Goal: Use online tool/utility: Utilize a website feature to perform a specific function

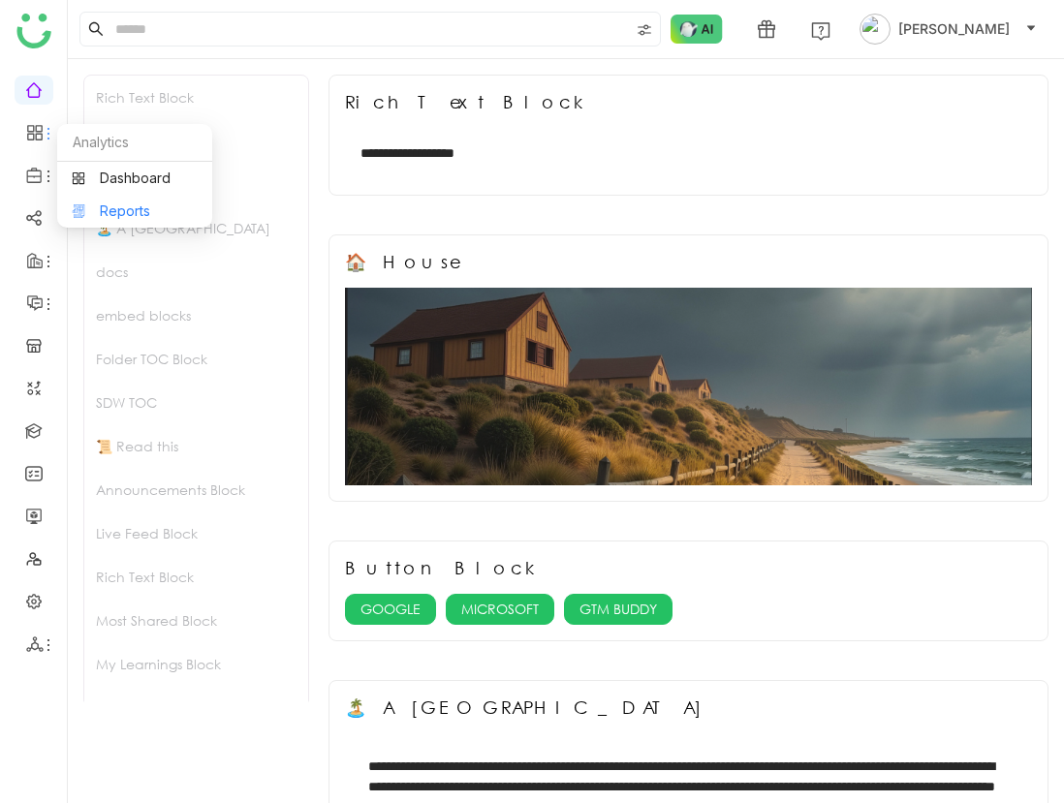
click at [115, 213] on link "Reports" at bounding box center [135, 211] width 126 height 14
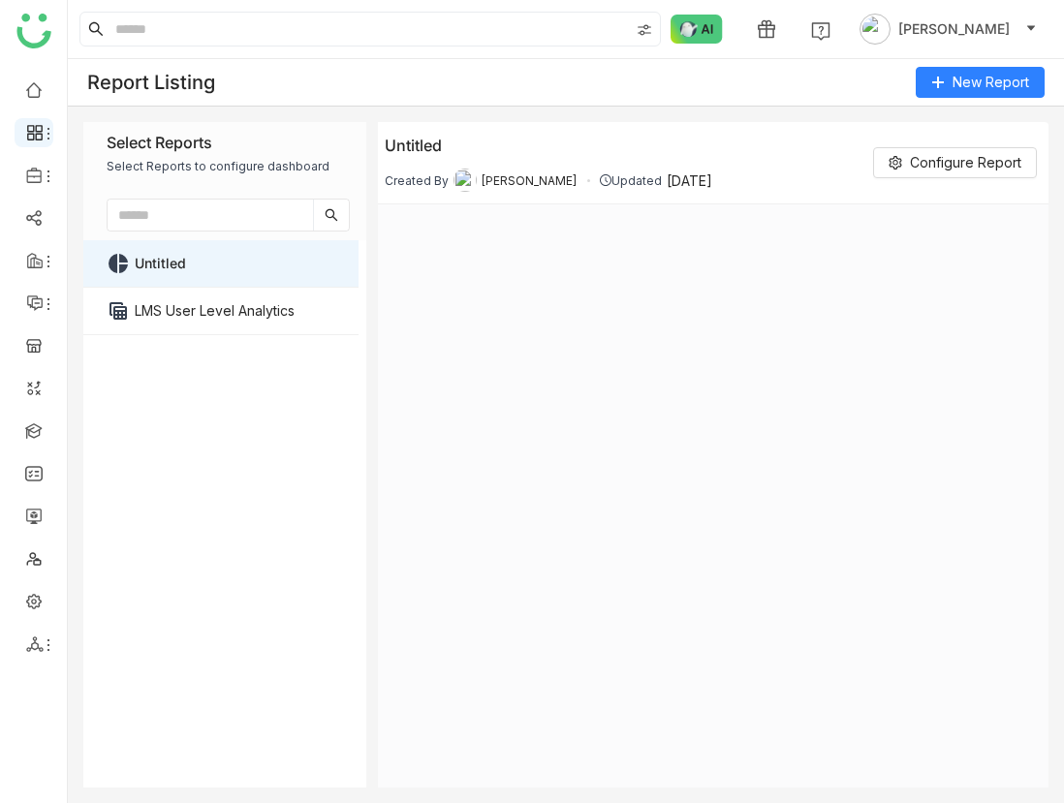
click at [45, 130] on icon at bounding box center [49, 134] width 16 height 16
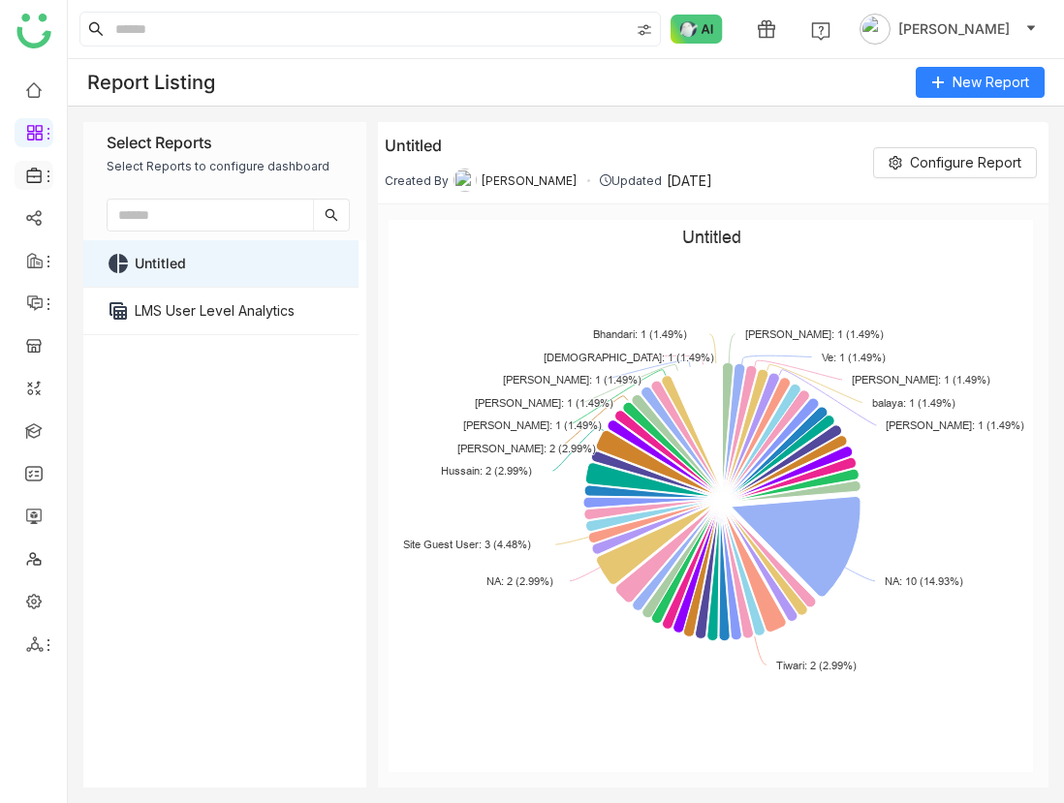
click at [46, 167] on div at bounding box center [34, 175] width 39 height 17
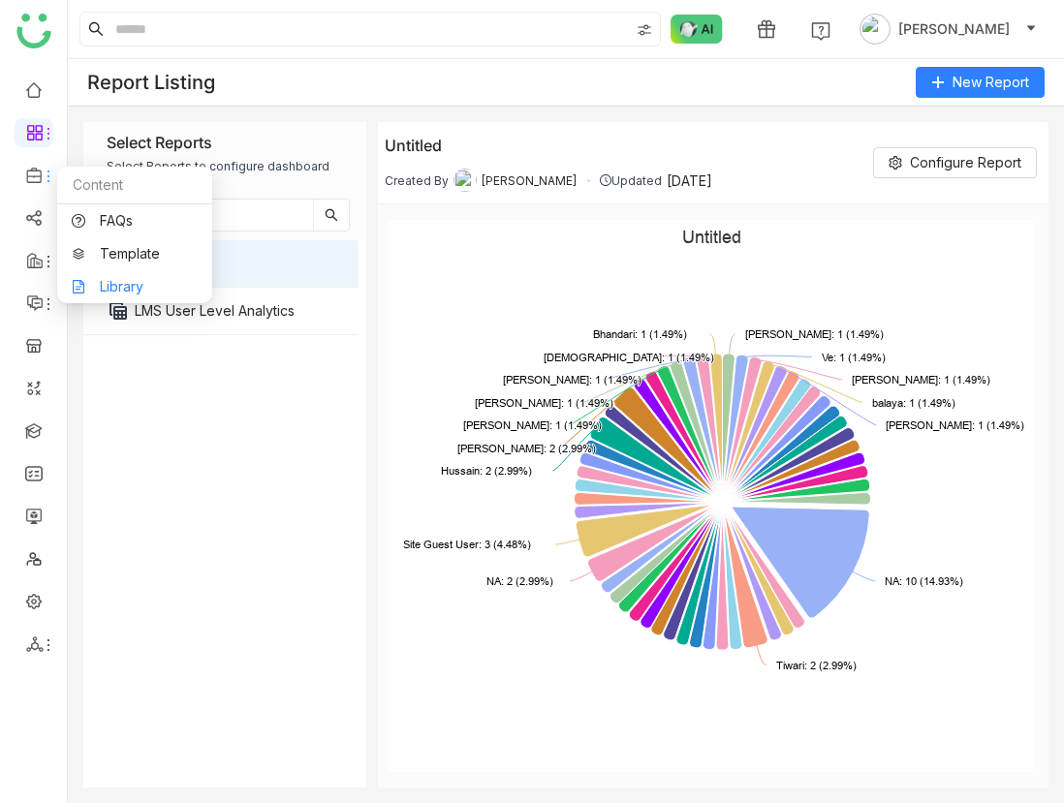
click at [103, 285] on link "Library" at bounding box center [135, 287] width 126 height 14
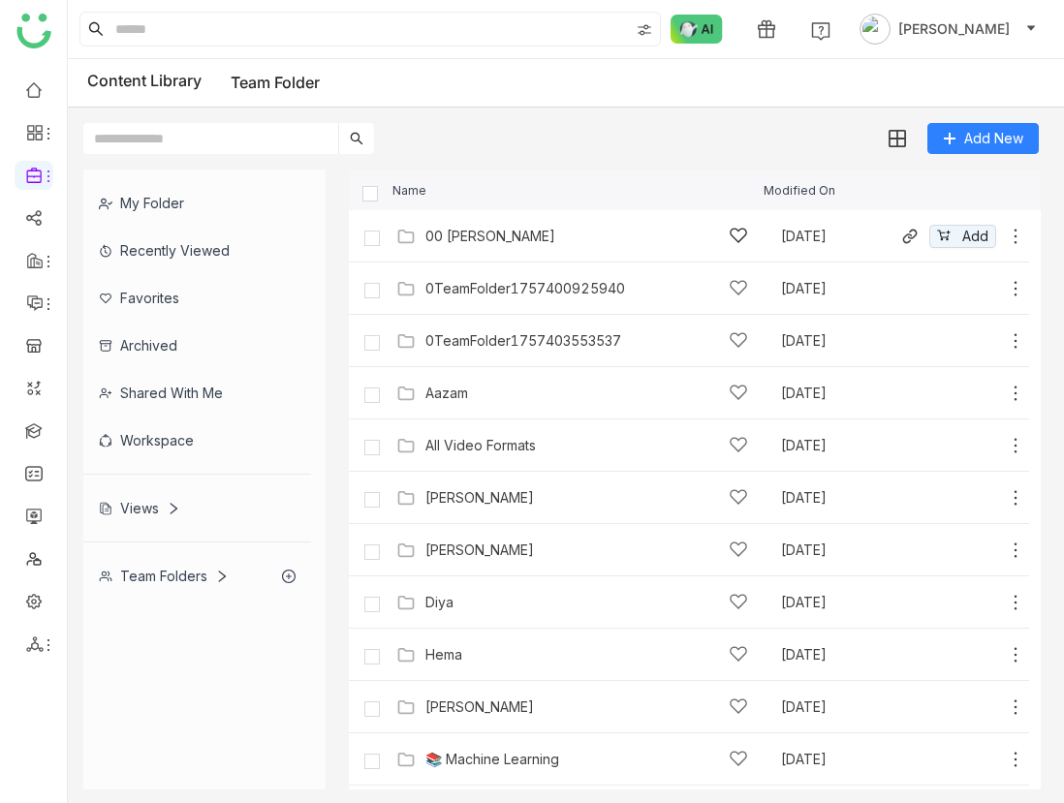
click at [466, 235] on div "00 Arif Folder" at bounding box center [490, 237] width 130 height 16
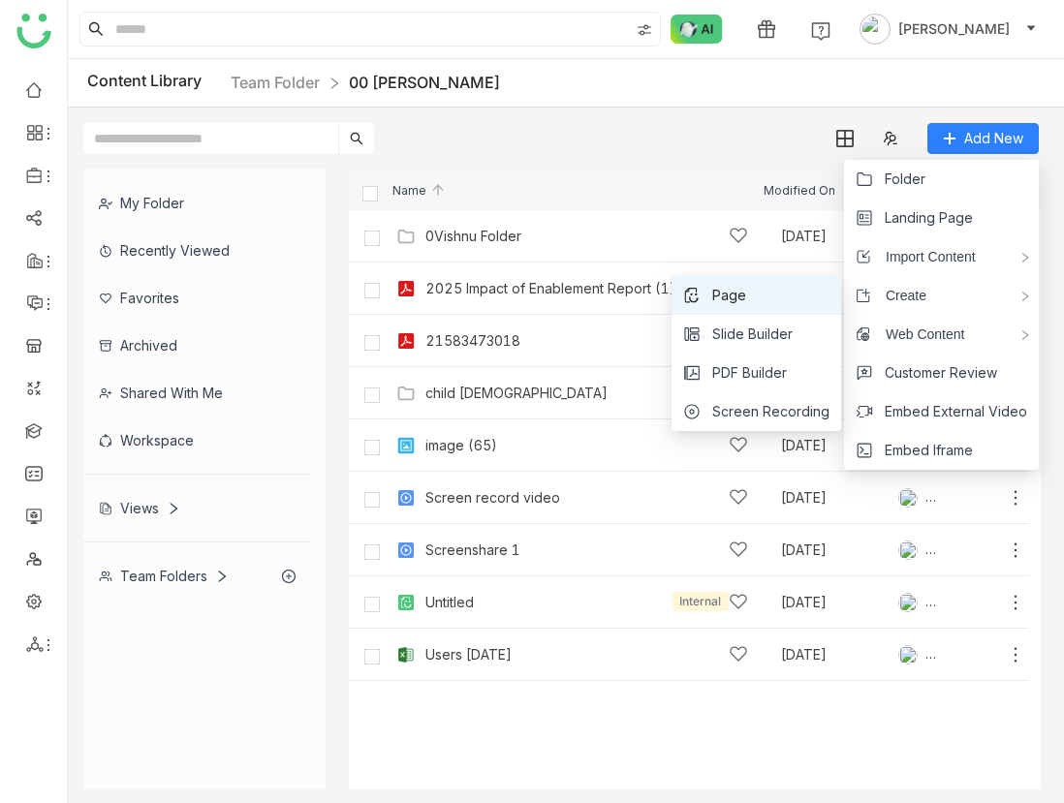
click at [762, 294] on li "Page" at bounding box center [756, 295] width 170 height 39
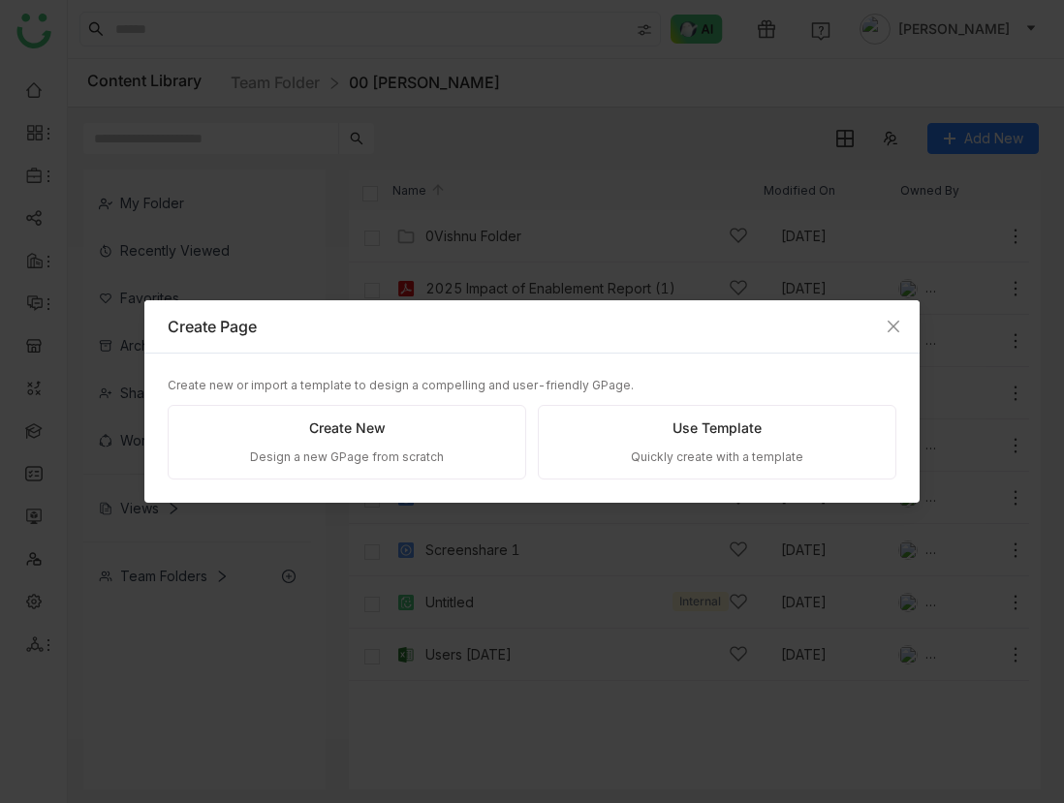
click at [480, 434] on div "Create New Design a new GPage from scratch" at bounding box center [347, 442] width 359 height 75
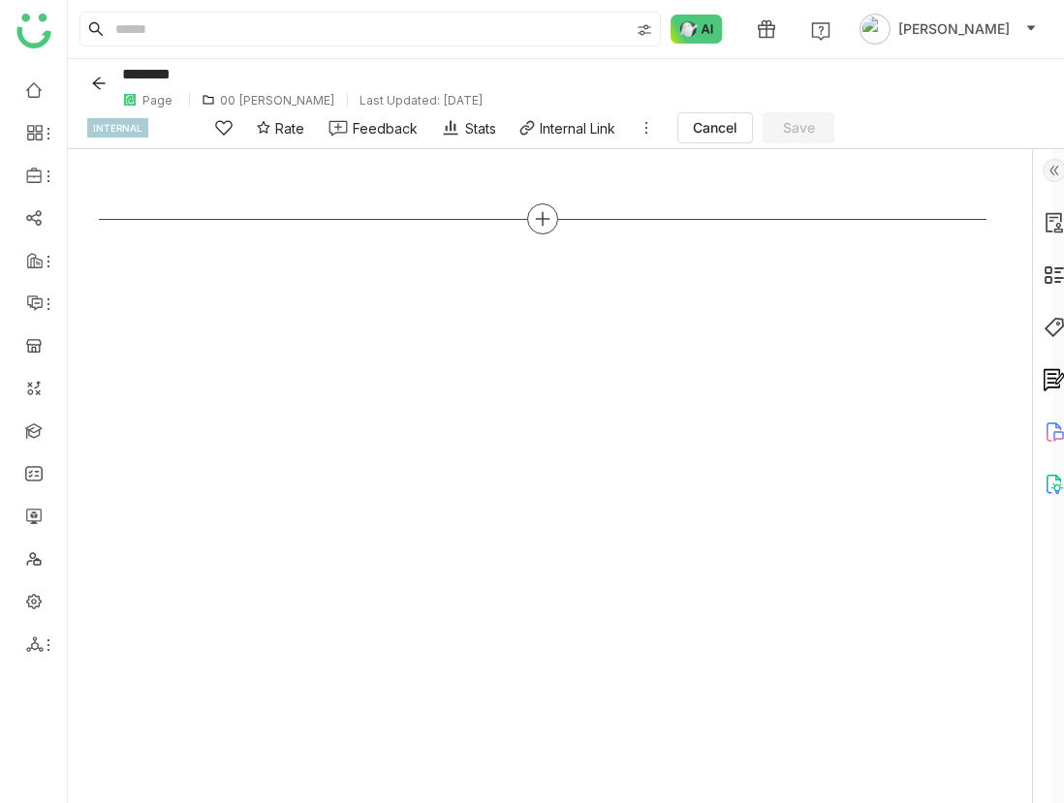
click at [541, 219] on icon at bounding box center [542, 218] width 17 height 17
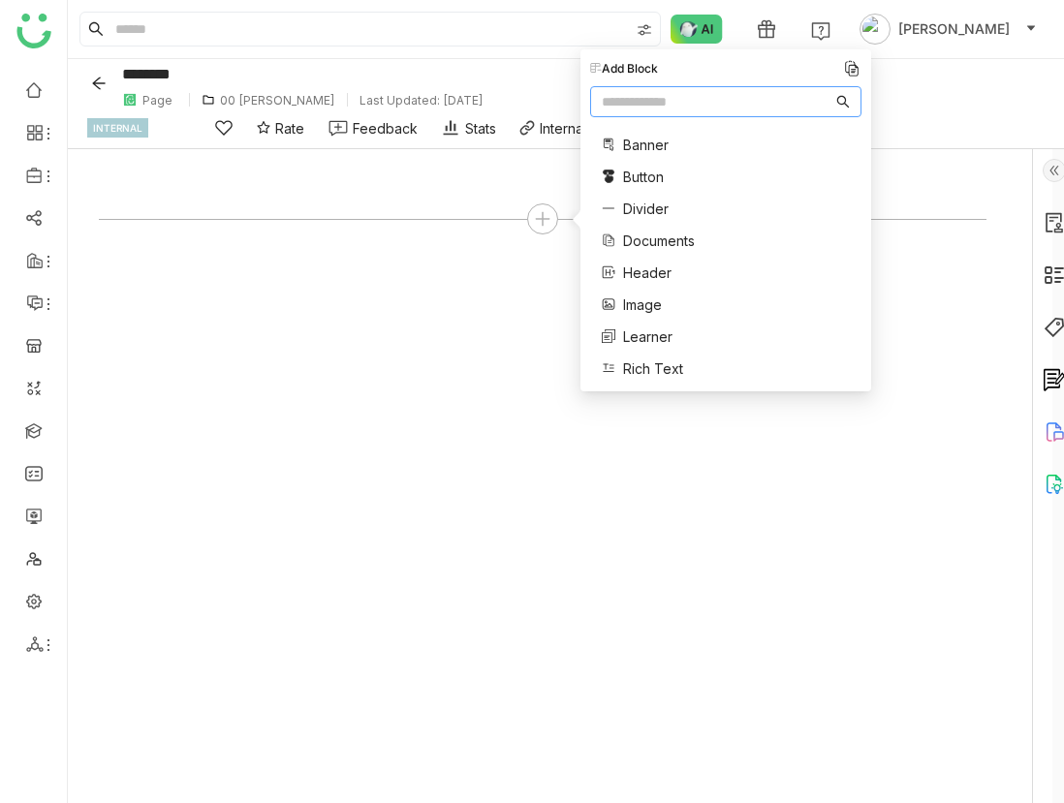
click at [654, 365] on span "Rich Text" at bounding box center [653, 369] width 60 height 20
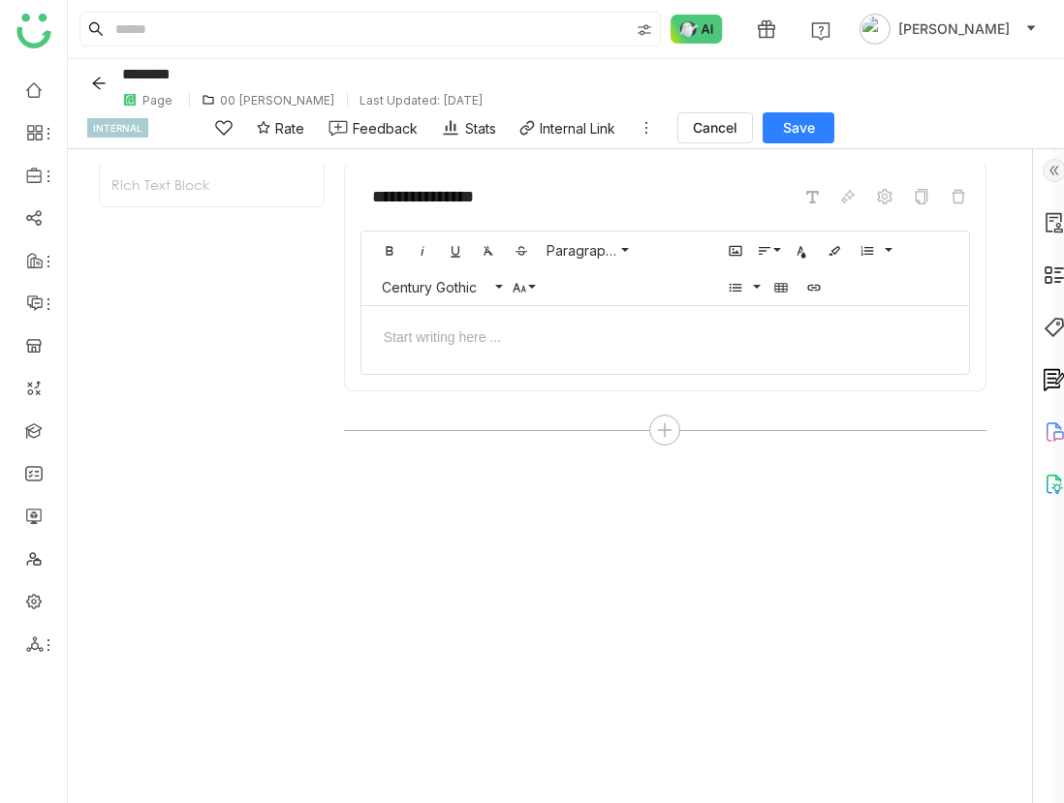
scroll to position [21, 0]
click at [720, 357] on div at bounding box center [665, 332] width 608 height 59
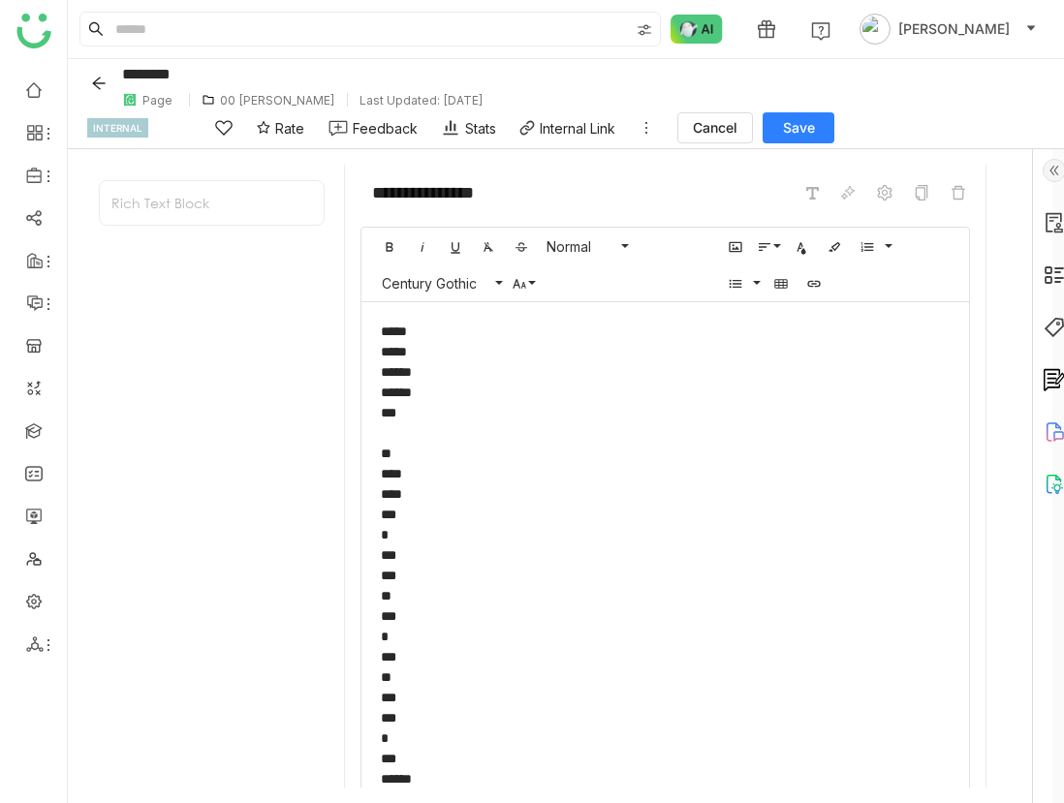
scroll to position [128, 0]
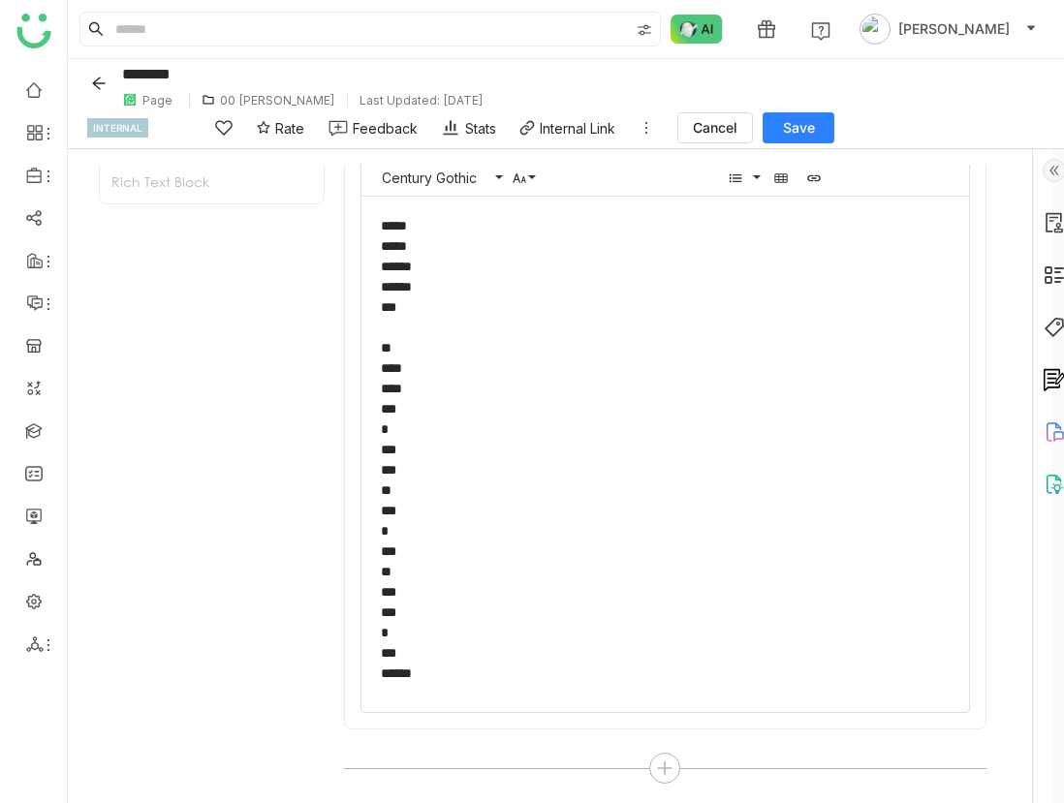
click at [797, 119] on span "Save" at bounding box center [799, 127] width 32 height 19
type input "********"
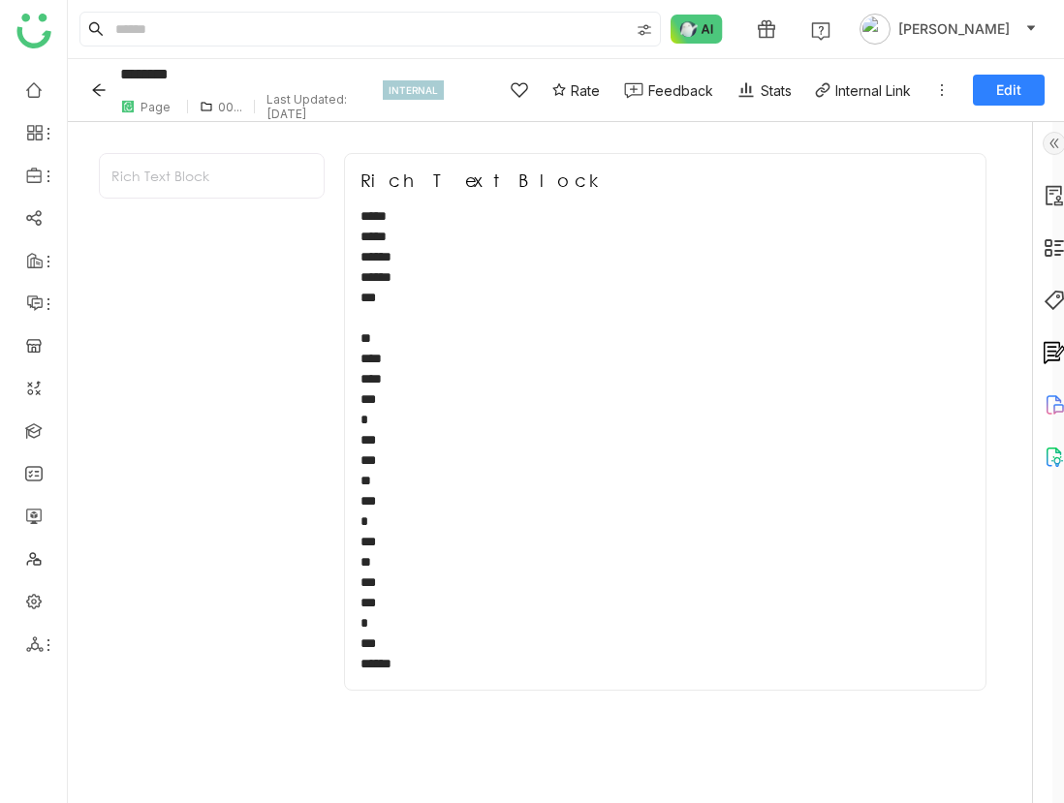
click at [92, 88] on icon "Back" at bounding box center [99, 90] width 16 height 16
click at [104, 93] on icon "Back" at bounding box center [99, 90] width 16 height 16
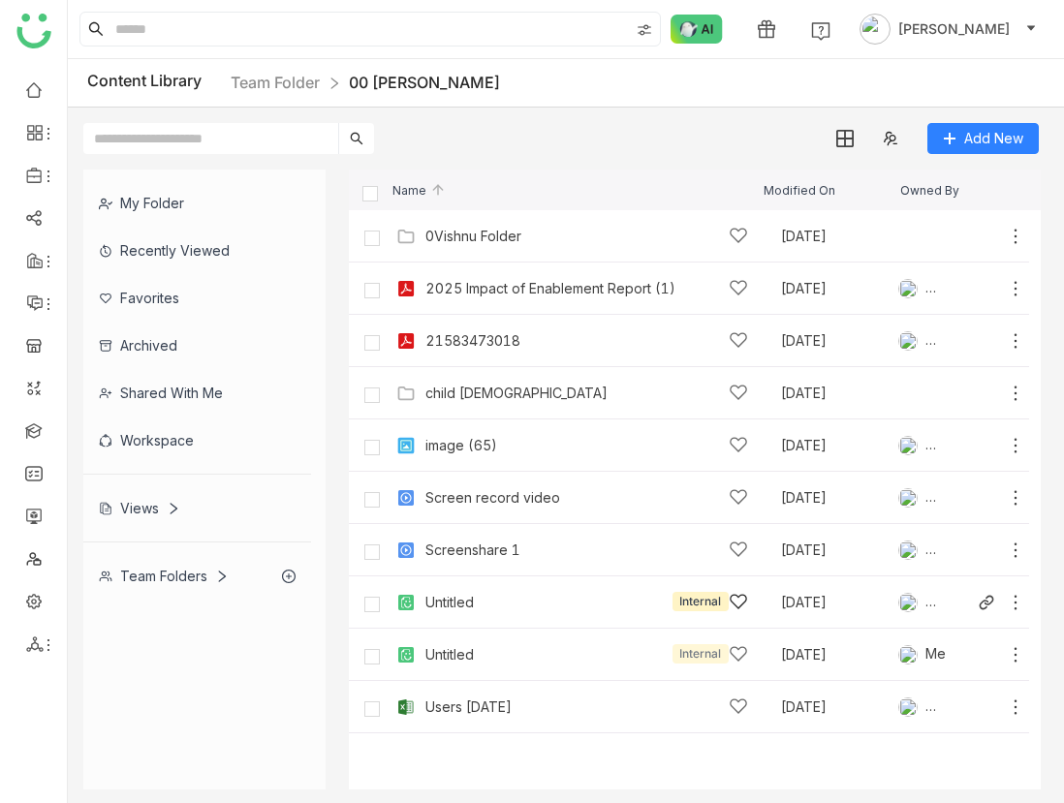
click at [458, 603] on div "Untitled" at bounding box center [449, 603] width 48 height 16
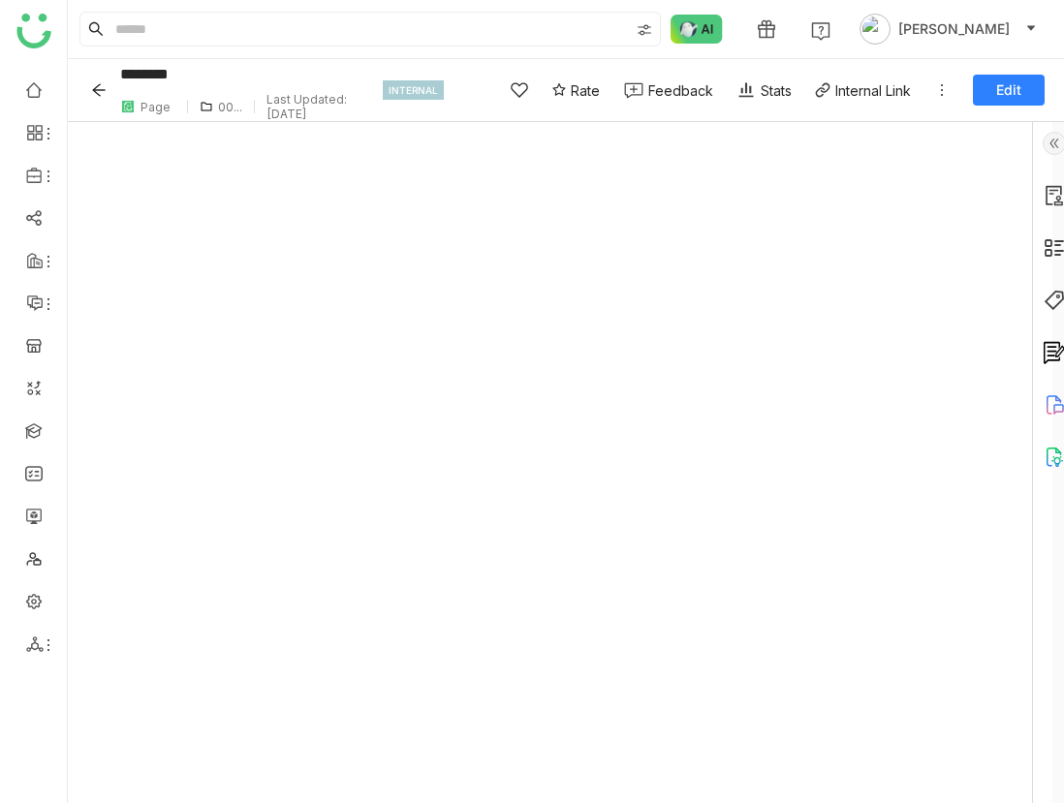
click at [1004, 88] on span "Edit" at bounding box center [1008, 89] width 25 height 19
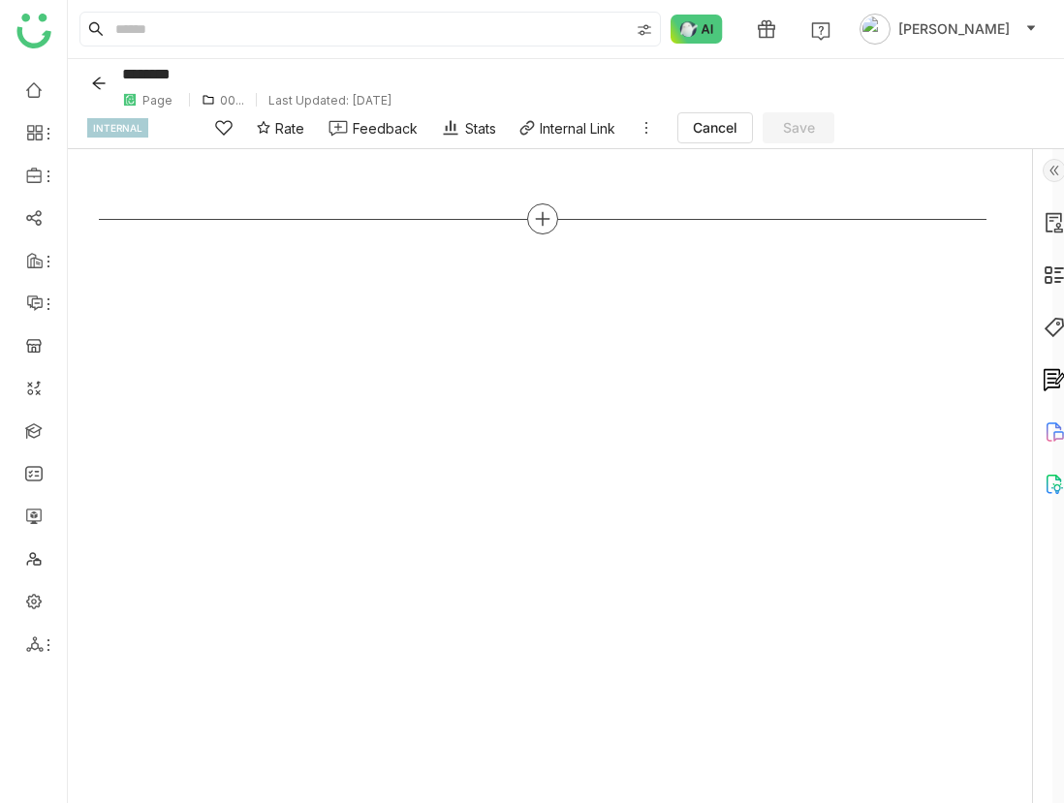
click at [543, 219] on icon at bounding box center [543, 219] width 14 height 2
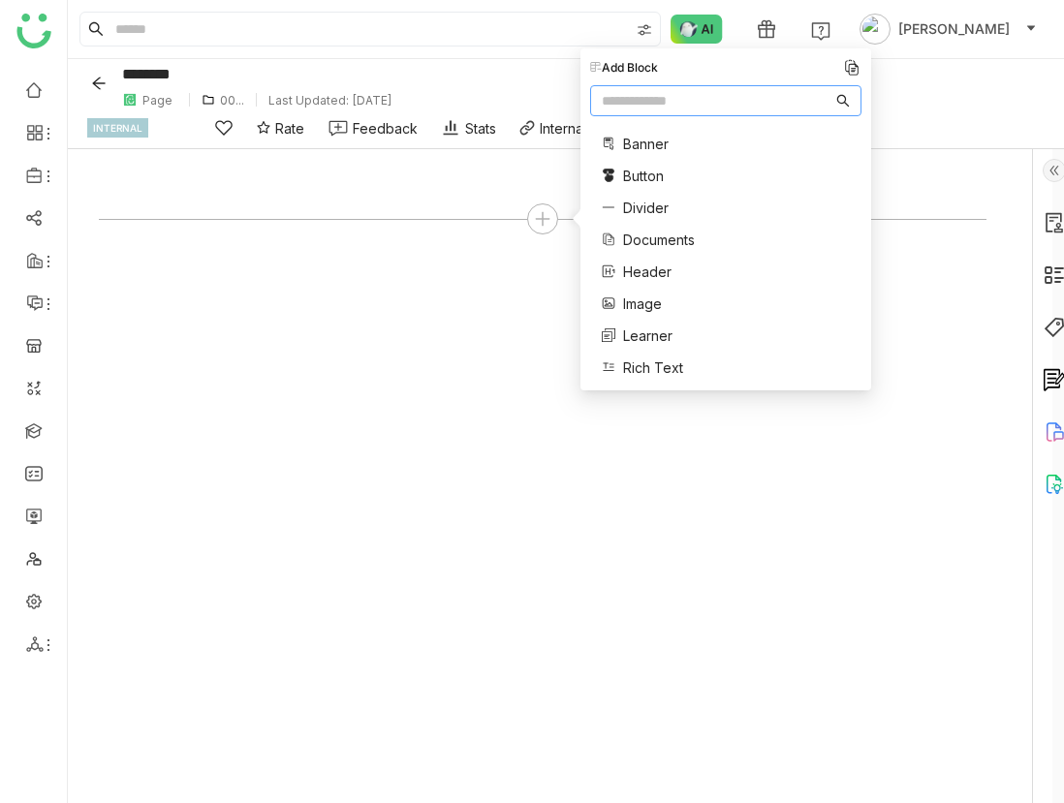
click at [657, 304] on span "Image" at bounding box center [642, 304] width 39 height 20
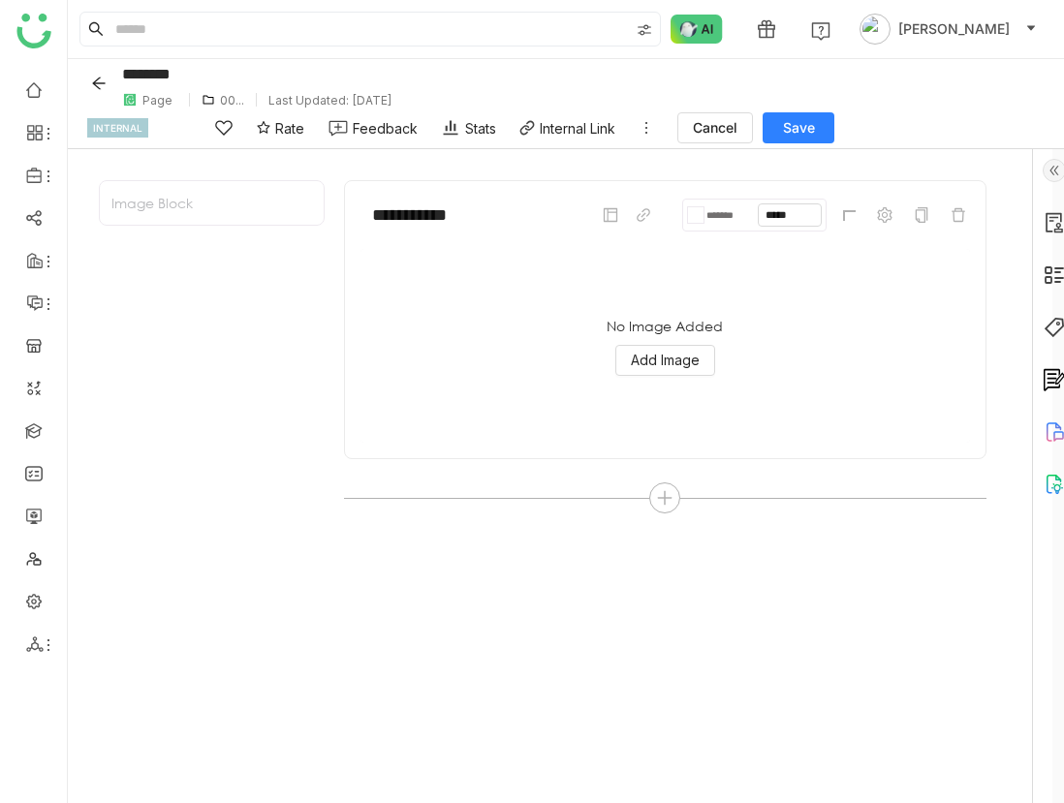
scroll to position [21, 0]
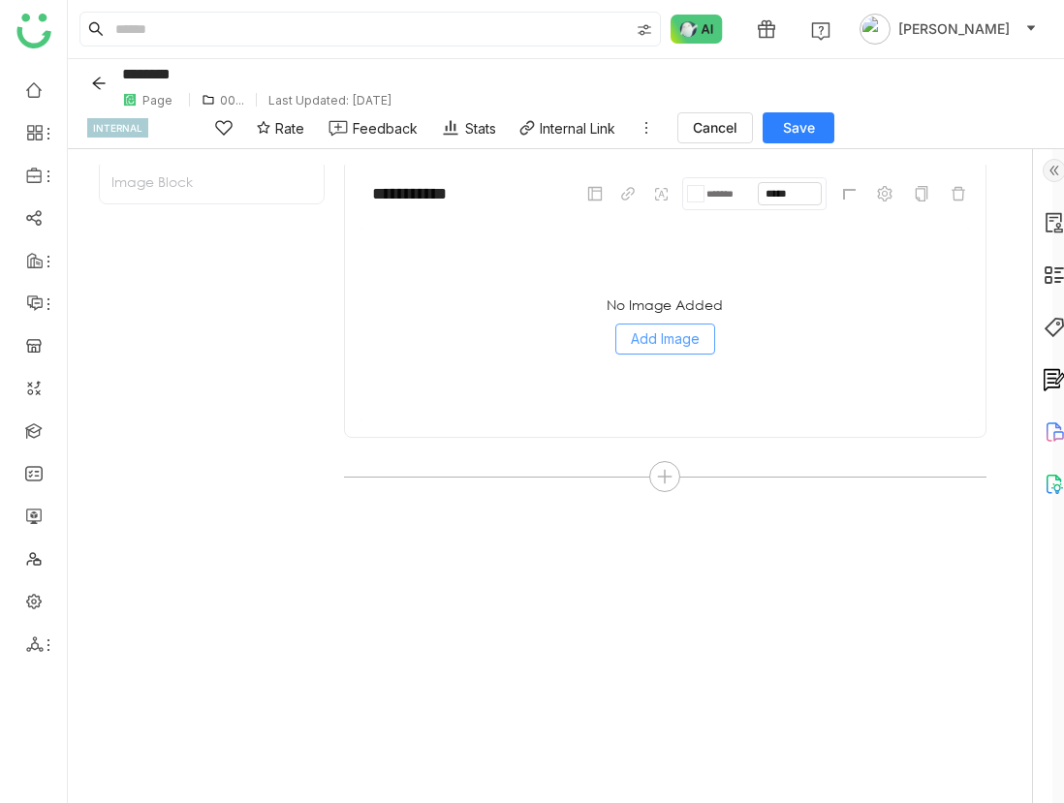
click at [651, 338] on span "Add Image" at bounding box center [665, 338] width 69 height 21
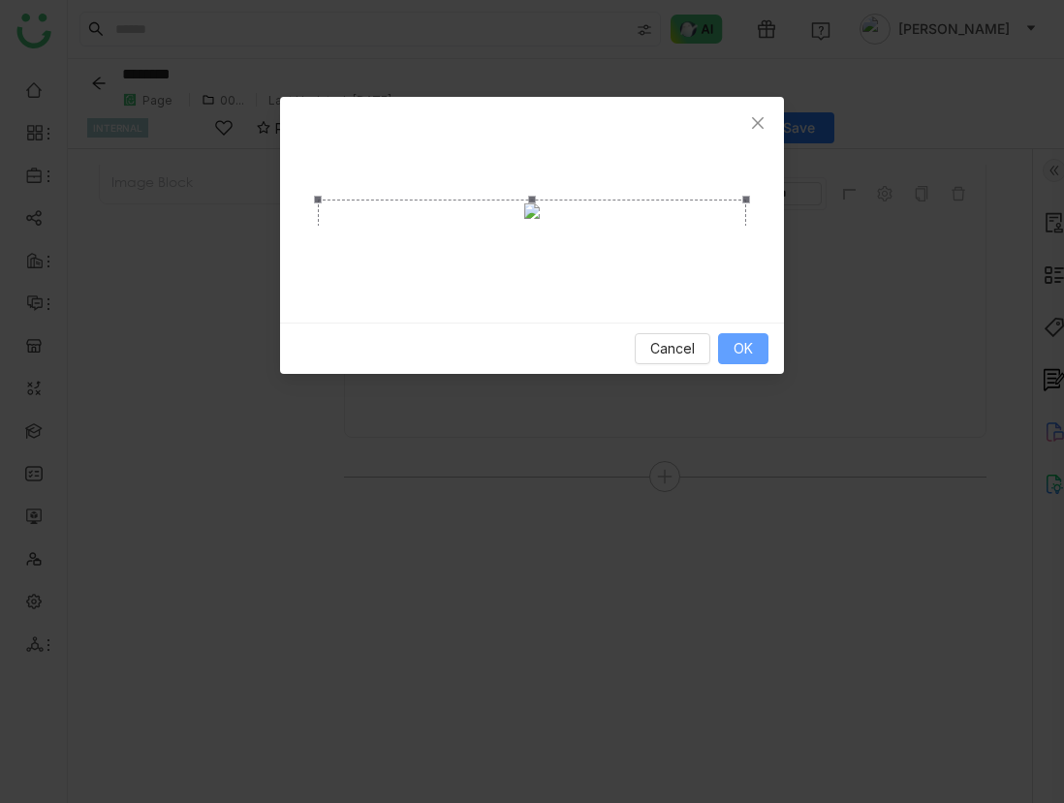
click at [752, 364] on button "OK" at bounding box center [743, 348] width 50 height 31
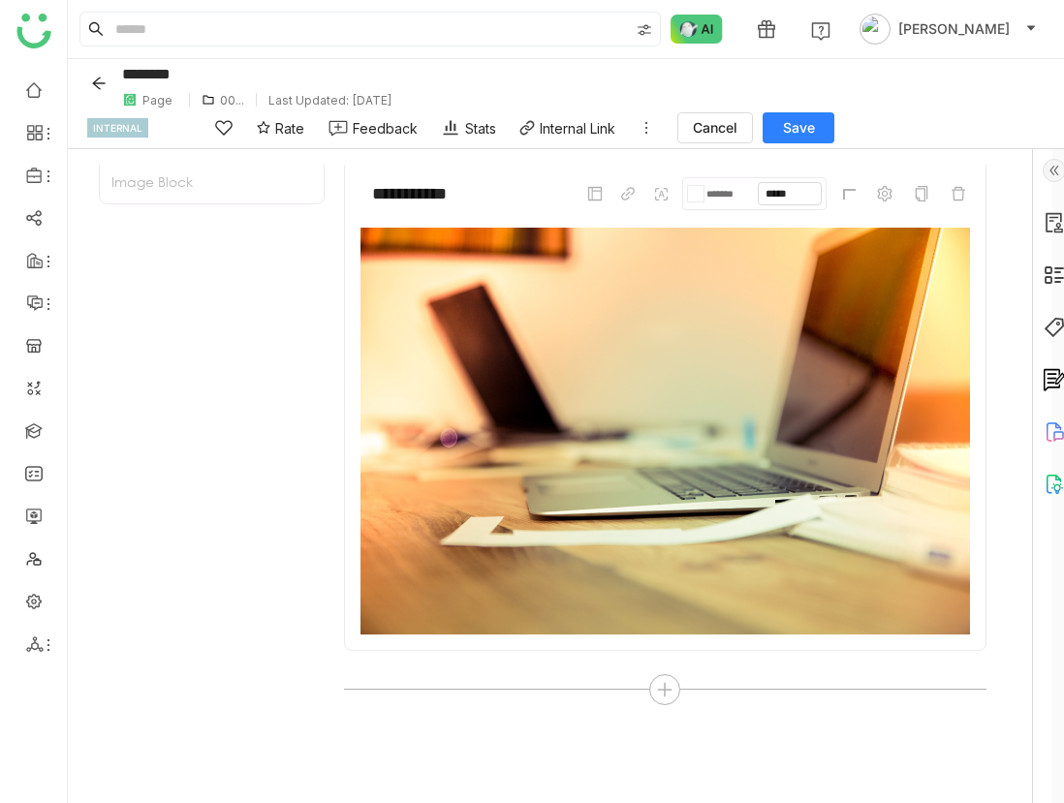
click at [814, 133] on span "Save" at bounding box center [799, 127] width 32 height 19
type input "********"
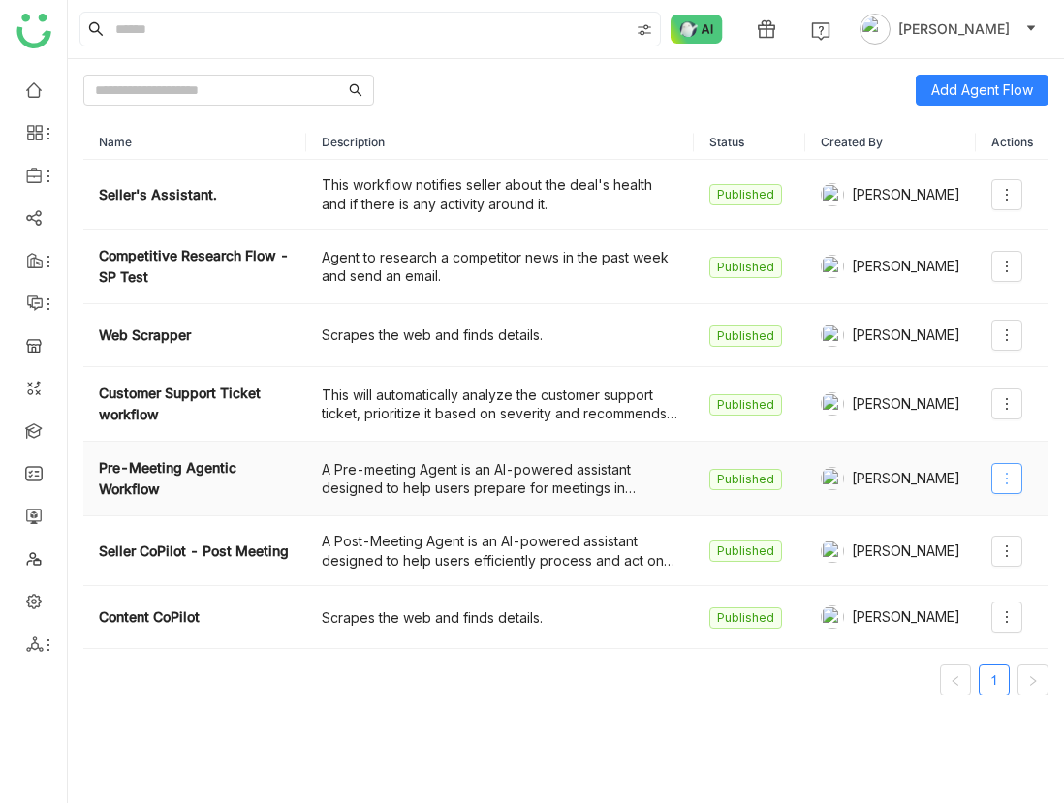
click at [1004, 489] on button at bounding box center [1006, 478] width 31 height 31
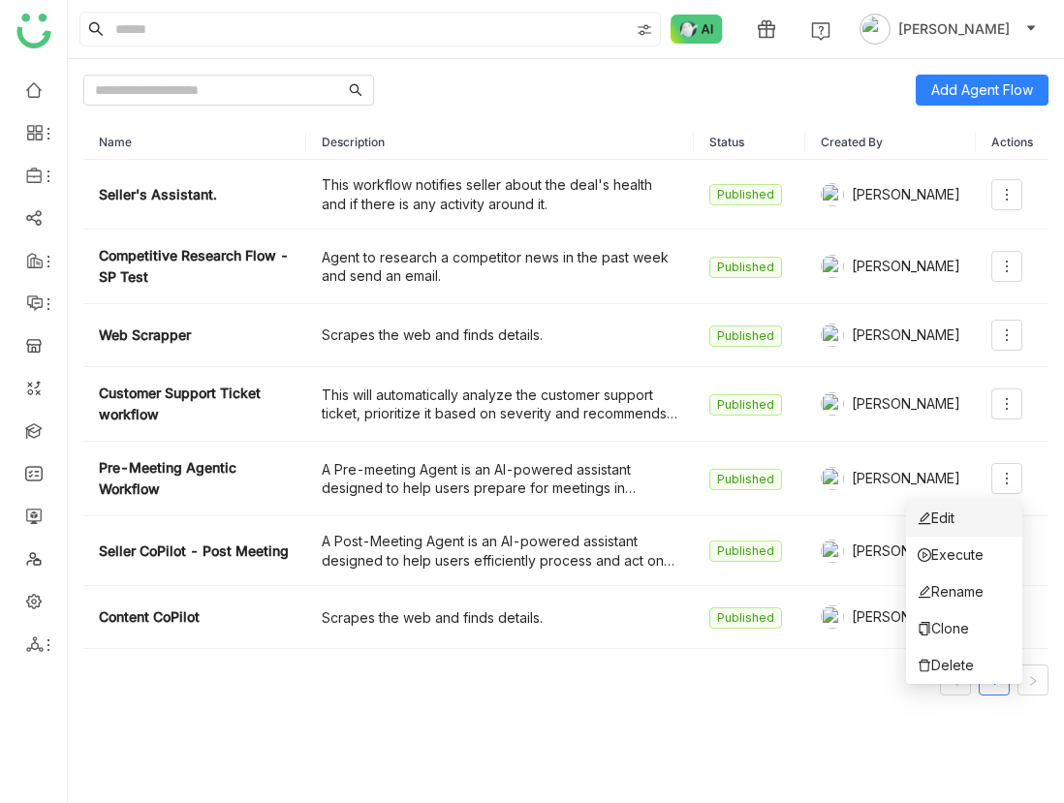
click at [989, 517] on li "Edit" at bounding box center [964, 518] width 116 height 37
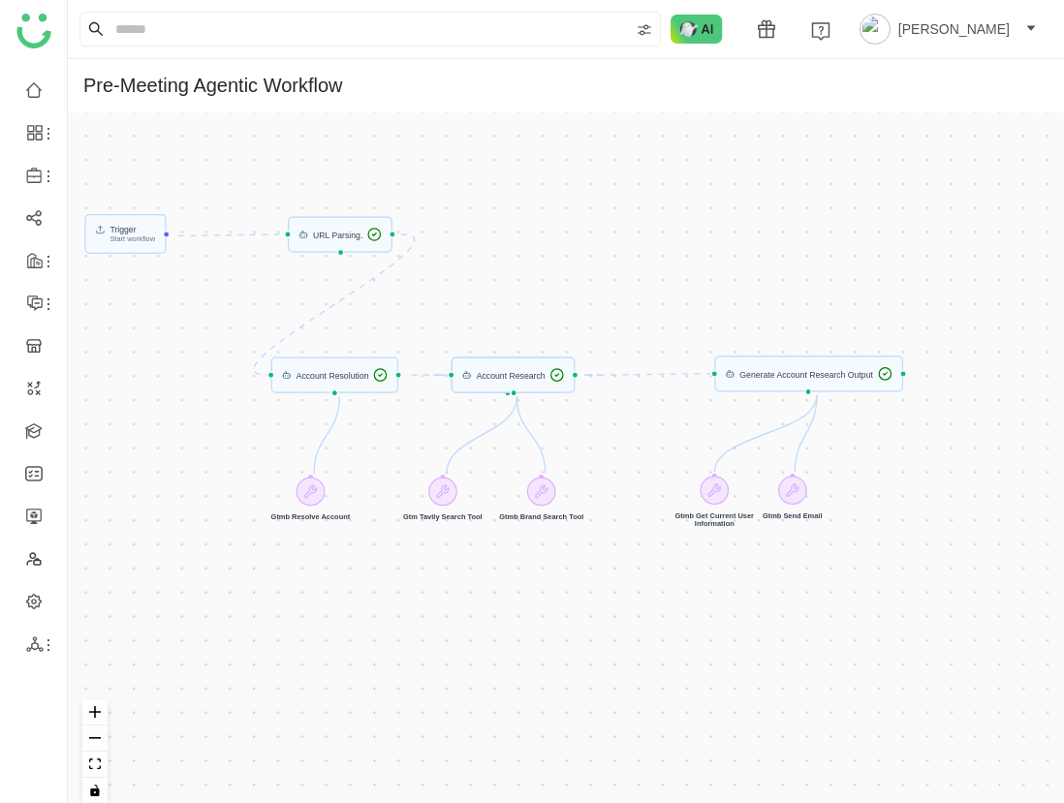
drag, startPoint x: 798, startPoint y: 363, endPoint x: 582, endPoint y: 298, distance: 225.6
click at [582, 298] on div "Trigger Start workflow Generate Account Research Output URL Parsing. Generate P…" at bounding box center [566, 465] width 996 height 706
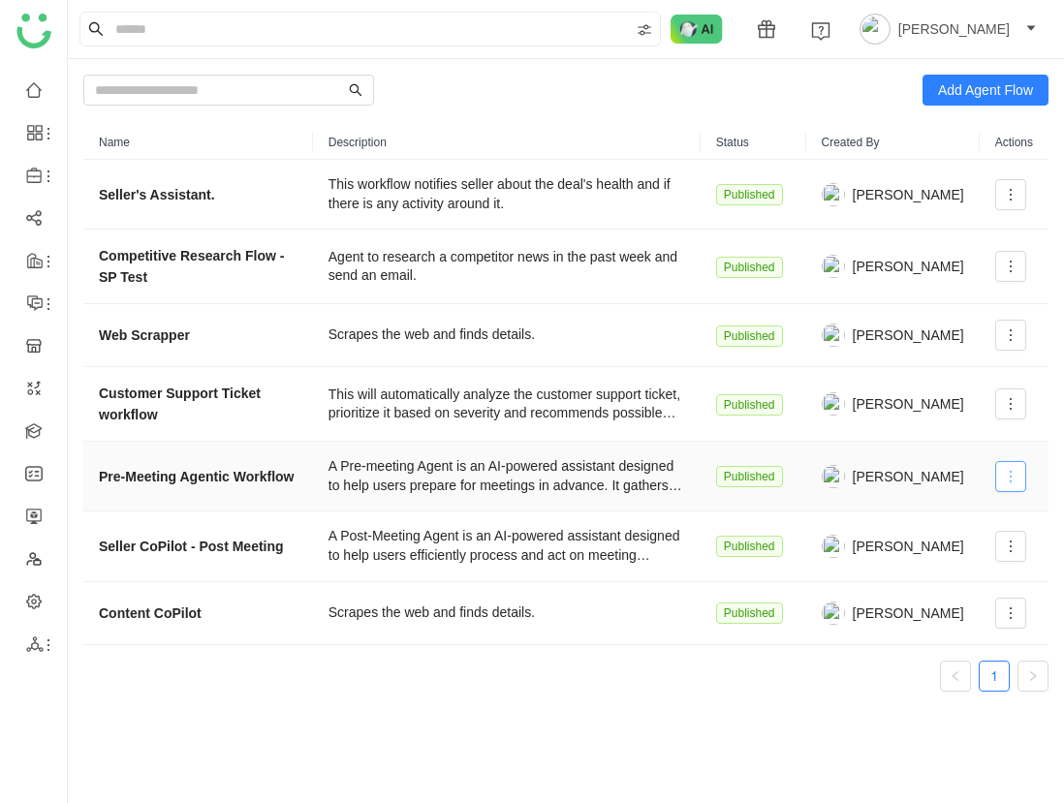
click at [996, 474] on span at bounding box center [1010, 477] width 29 height 16
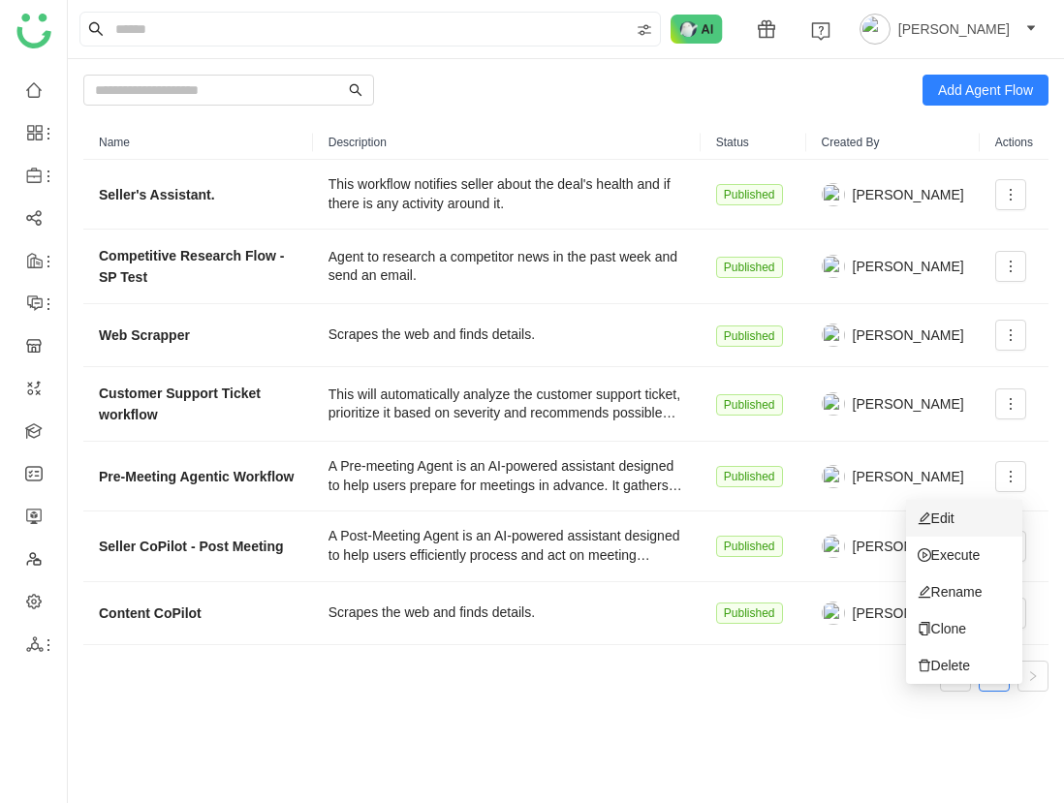
click at [969, 515] on li "Edit" at bounding box center [964, 518] width 116 height 37
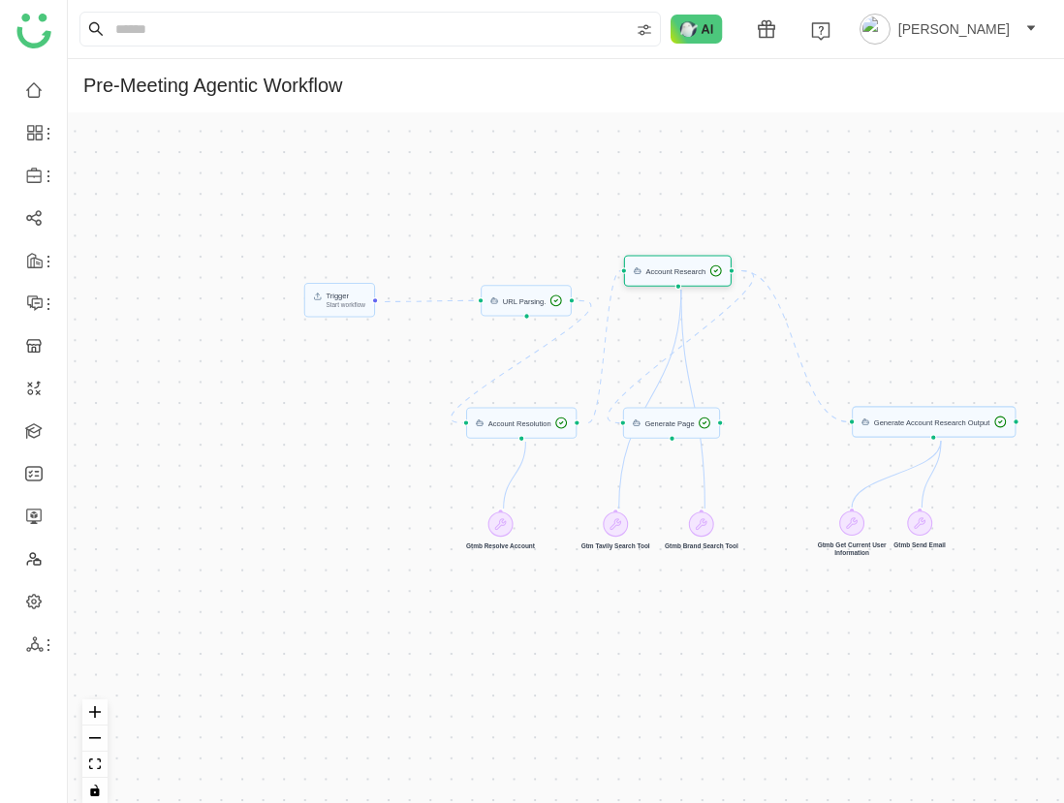
drag, startPoint x: 704, startPoint y: 422, endPoint x: 710, endPoint y: 266, distance: 155.1
click at [705, 267] on div "Account Research" at bounding box center [675, 271] width 60 height 8
drag, startPoint x: 690, startPoint y: 429, endPoint x: 938, endPoint y: 240, distance: 311.8
click at [938, 240] on div "Generate Page" at bounding box center [920, 233] width 98 height 31
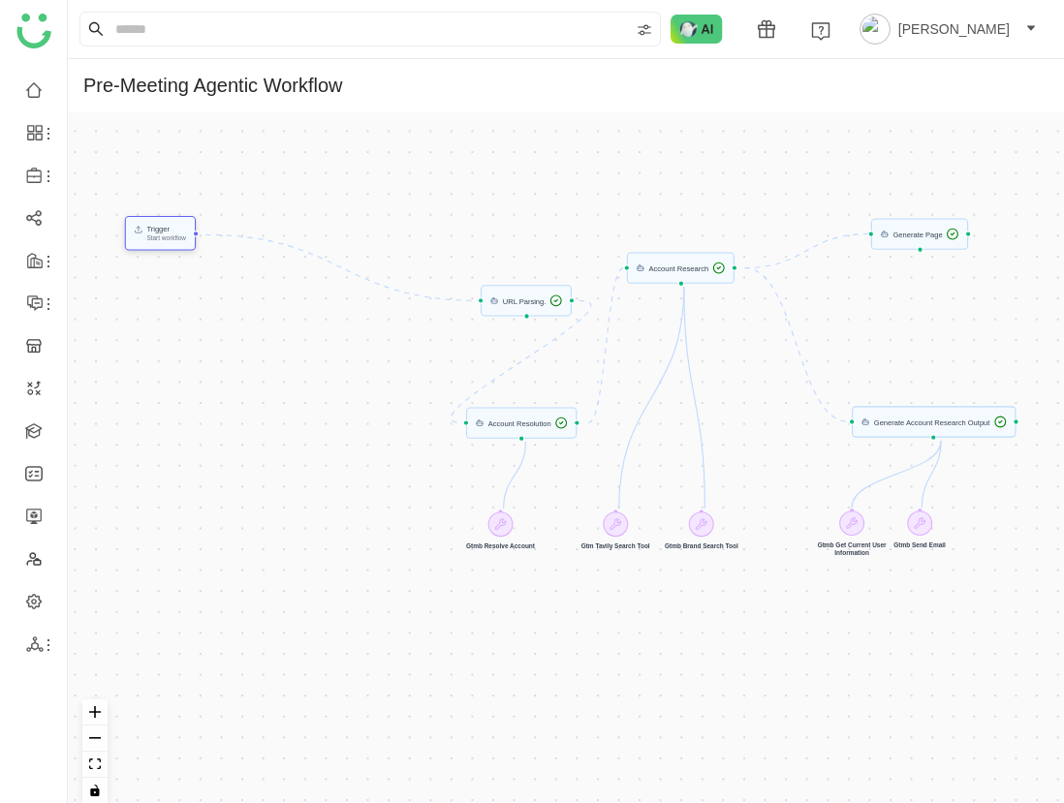
drag, startPoint x: 354, startPoint y: 302, endPoint x: 175, endPoint y: 243, distance: 187.8
click at [170, 241] on div "Trigger Start workflow" at bounding box center [166, 234] width 40 height 16
drag, startPoint x: 510, startPoint y: 310, endPoint x: 271, endPoint y: 253, distance: 245.1
click at [271, 253] on div "URL Parsing." at bounding box center [287, 243] width 91 height 31
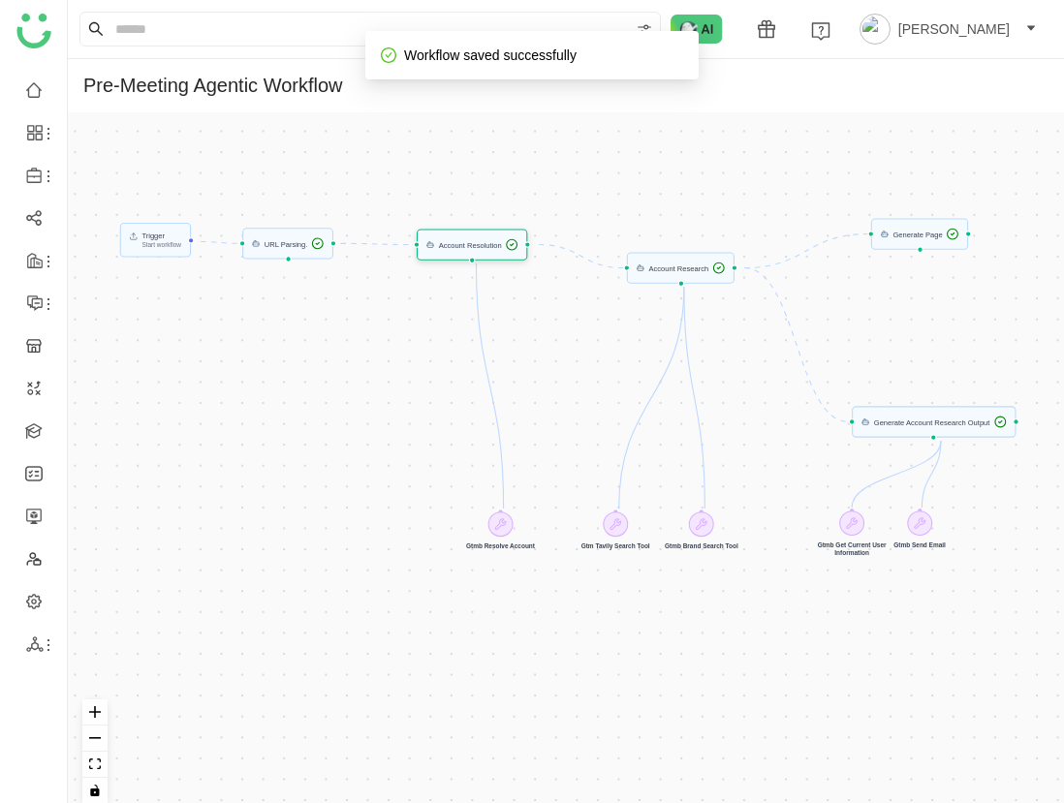
drag, startPoint x: 557, startPoint y: 425, endPoint x: 508, endPoint y: 247, distance: 185.0
click at [502, 247] on div "Account Resolution" at bounding box center [470, 245] width 63 height 8
drag, startPoint x: 500, startPoint y: 523, endPoint x: 446, endPoint y: 390, distance: 143.4
click at [453, 387] on icon at bounding box center [455, 389] width 13 height 13
click at [102, 768] on button "fit view" at bounding box center [94, 765] width 25 height 26
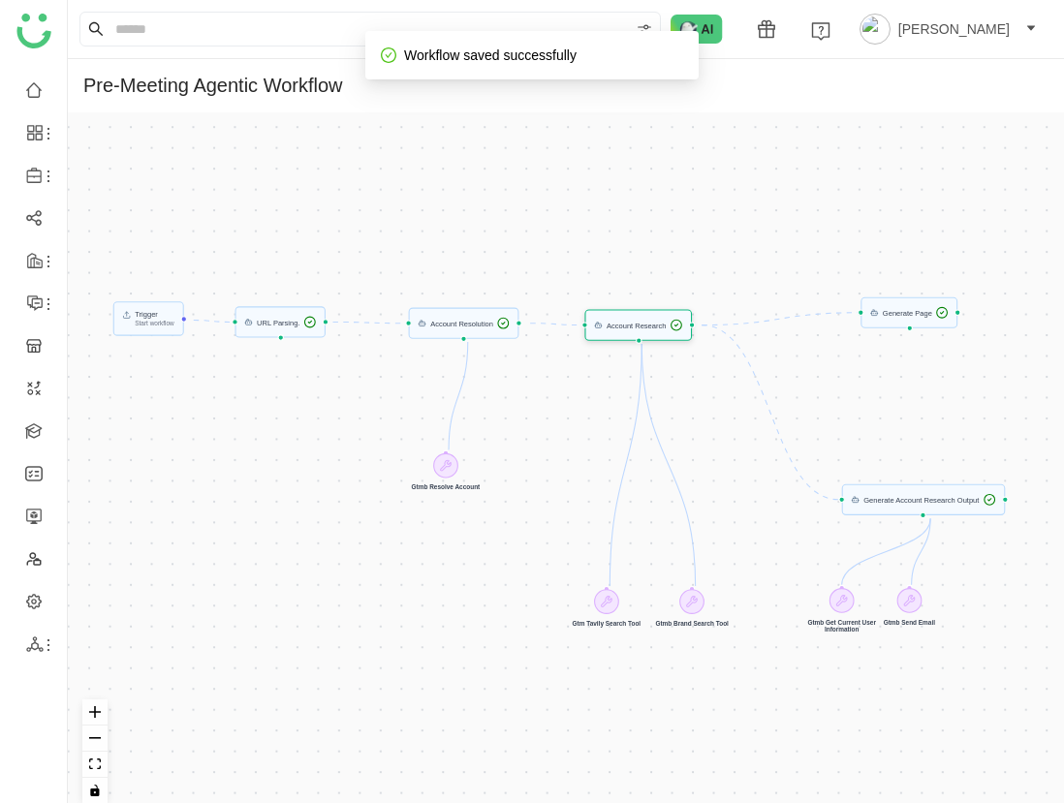
drag, startPoint x: 697, startPoint y: 353, endPoint x: 665, endPoint y: 331, distance: 38.4
click at [665, 331] on div "Account Research" at bounding box center [638, 324] width 108 height 31
drag, startPoint x: 463, startPoint y: 329, endPoint x: 424, endPoint y: 329, distance: 38.8
click at [424, 329] on div "Account Resolution" at bounding box center [425, 323] width 92 height 13
drag, startPoint x: 453, startPoint y: 466, endPoint x: 424, endPoint y: 405, distance: 67.2
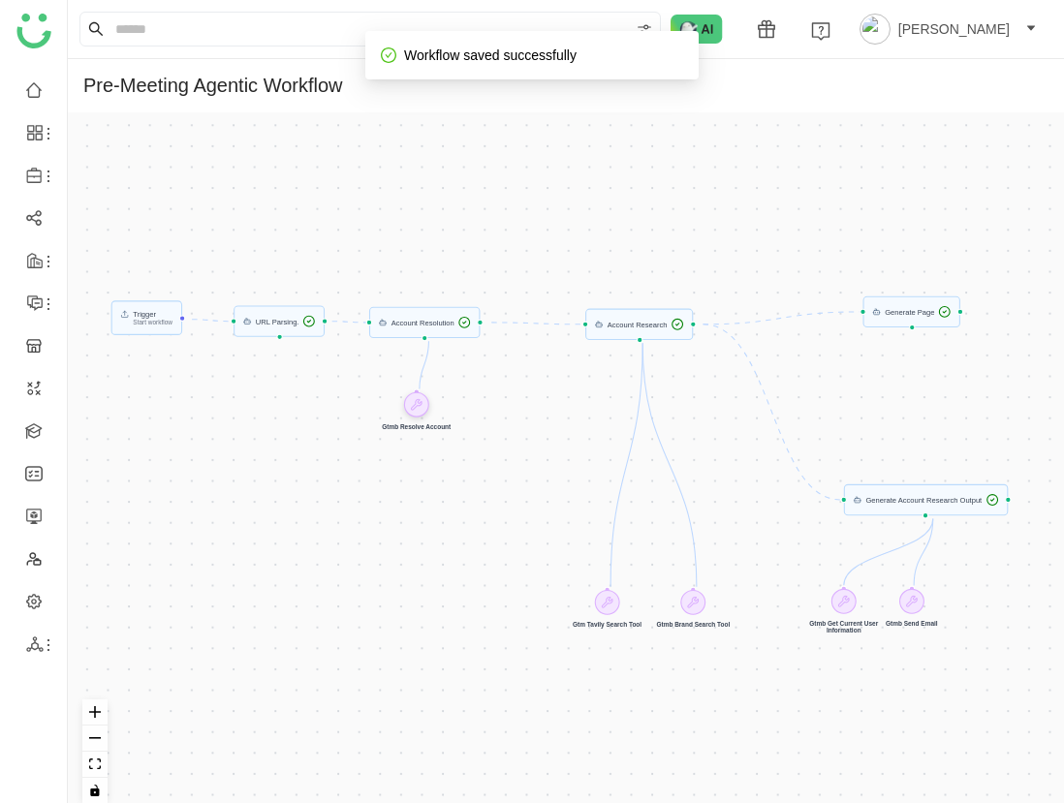
click at [422, 405] on icon at bounding box center [416, 404] width 11 height 11
click at [158, 331] on div "Trigger Start workflow" at bounding box center [146, 317] width 71 height 35
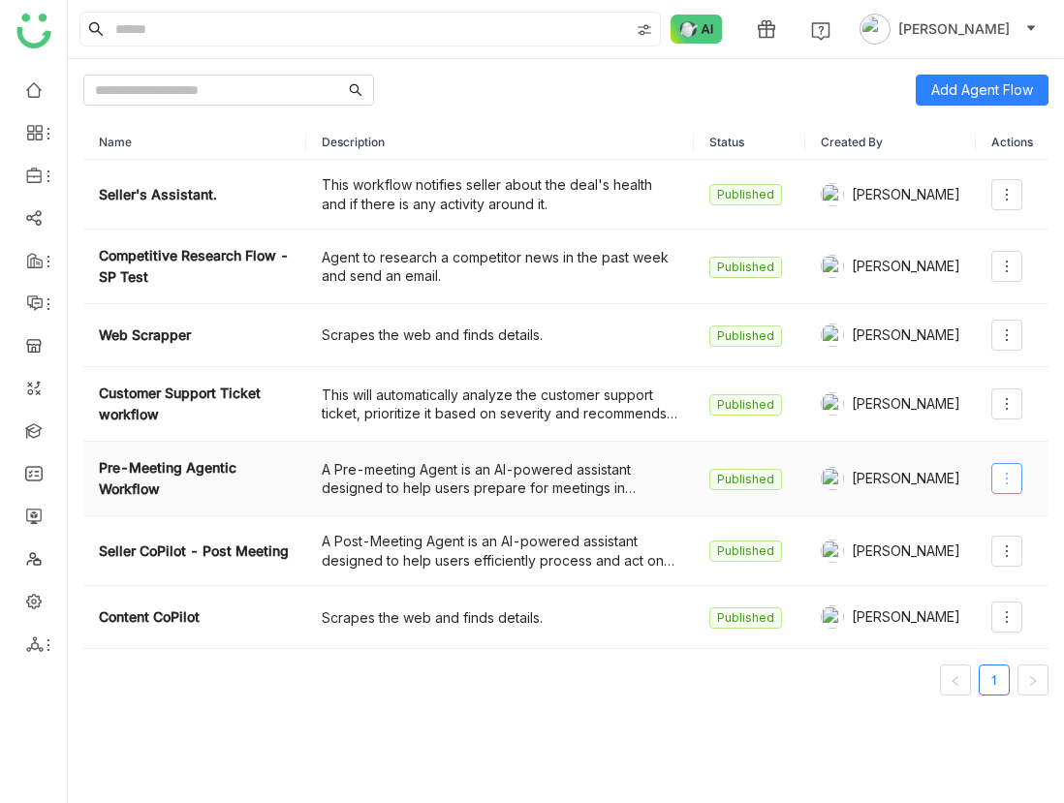
click at [1009, 472] on icon at bounding box center [1007, 479] width 16 height 16
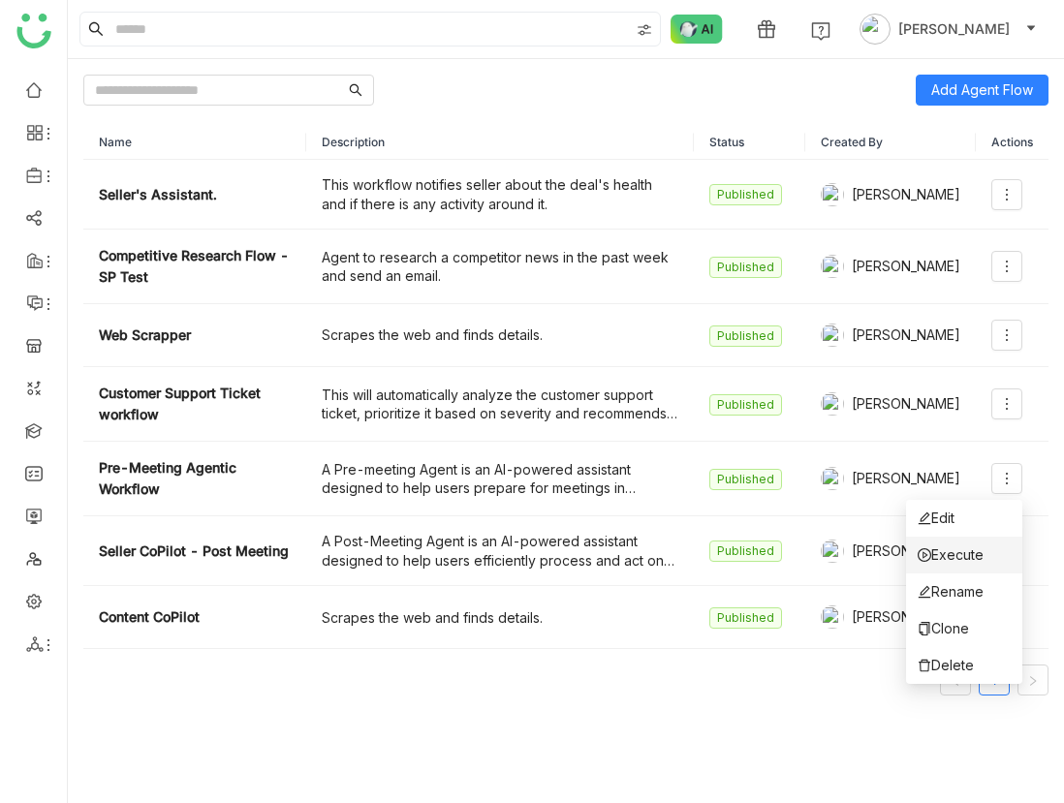
click at [985, 559] on li "Execute" at bounding box center [964, 555] width 116 height 37
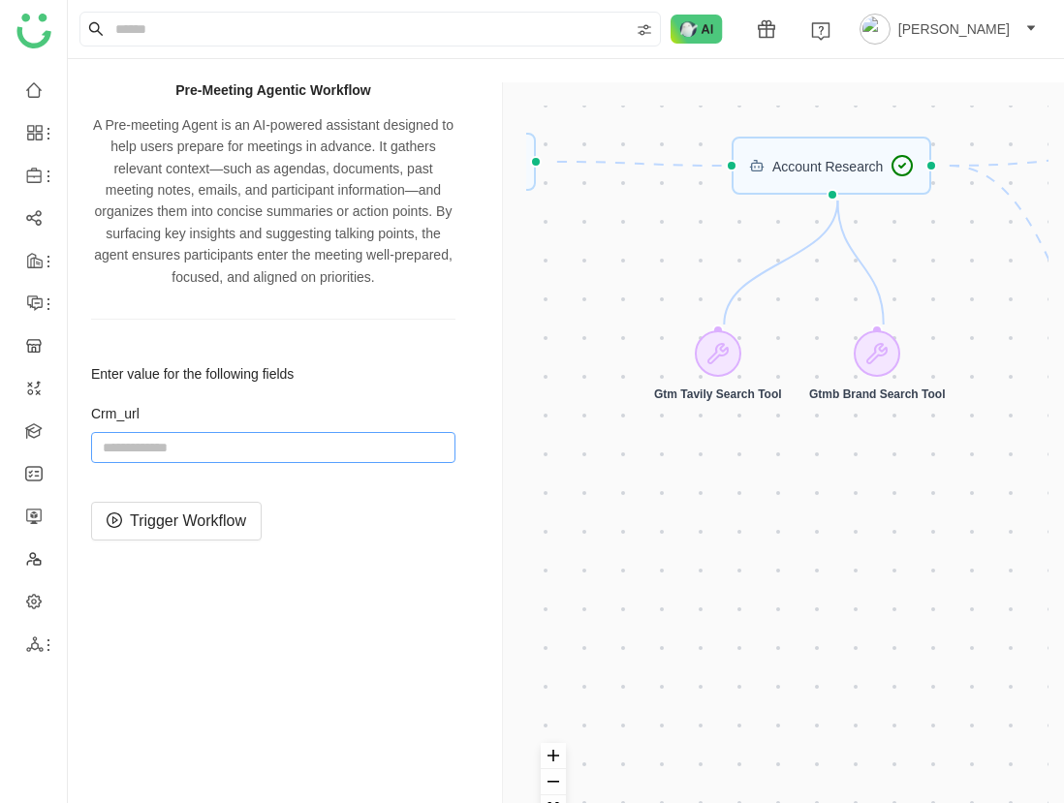
click at [364, 450] on input "string" at bounding box center [273, 447] width 364 height 31
paste input "**********"
type input "**********"
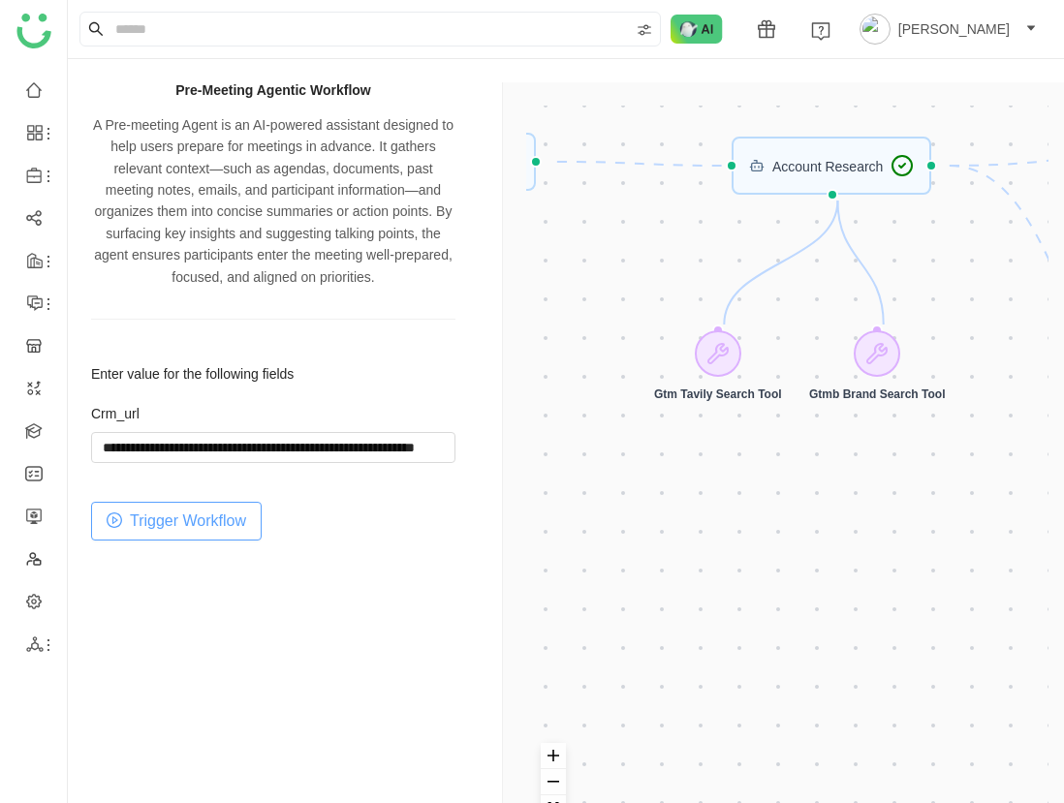
click at [223, 523] on span "Trigger Workflow" at bounding box center [188, 521] width 116 height 24
drag, startPoint x: 1063, startPoint y: 130, endPoint x: 892, endPoint y: 124, distance: 170.6
click at [892, 124] on div "Trigger Start workflow Account Resolution Generate Account Research Output URL …" at bounding box center [787, 483] width 570 height 803
drag, startPoint x: 1059, startPoint y: 336, endPoint x: 952, endPoint y: 325, distance: 108.2
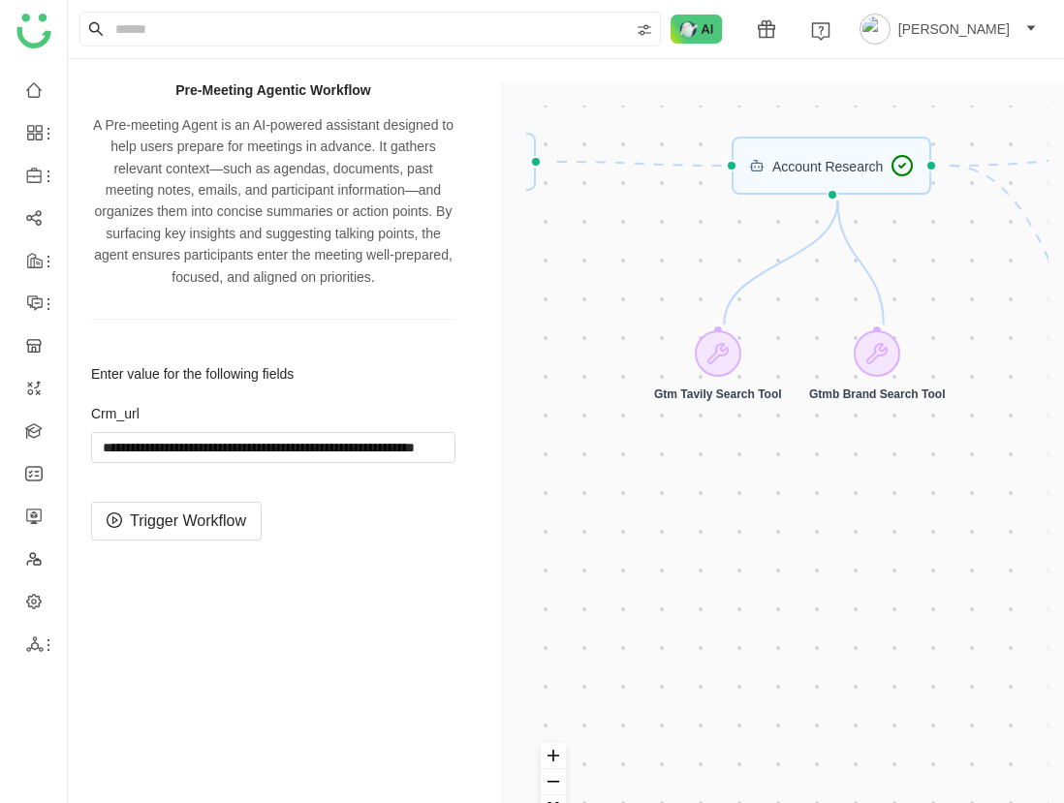
click at [952, 325] on div "Trigger Start workflow Account Resolution Generate Account Research Output URL …" at bounding box center [787, 483] width 570 height 803
